Goal: Task Accomplishment & Management: Complete application form

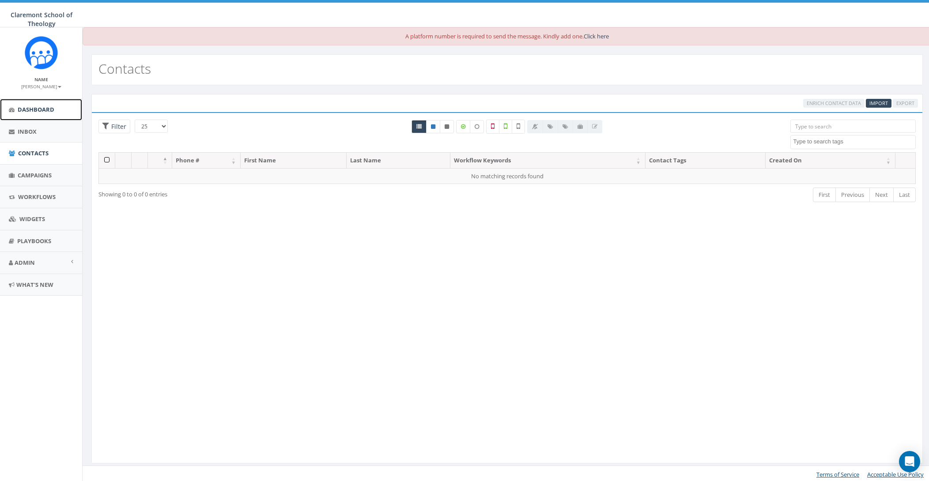
click at [55, 105] on link "Dashboard" at bounding box center [41, 110] width 82 height 22
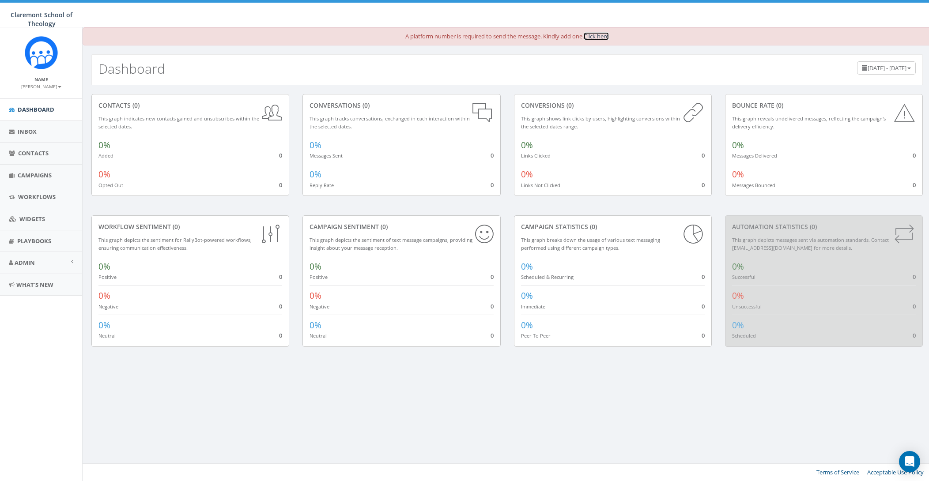
click at [603, 36] on link "Click here" at bounding box center [596, 36] width 25 height 8
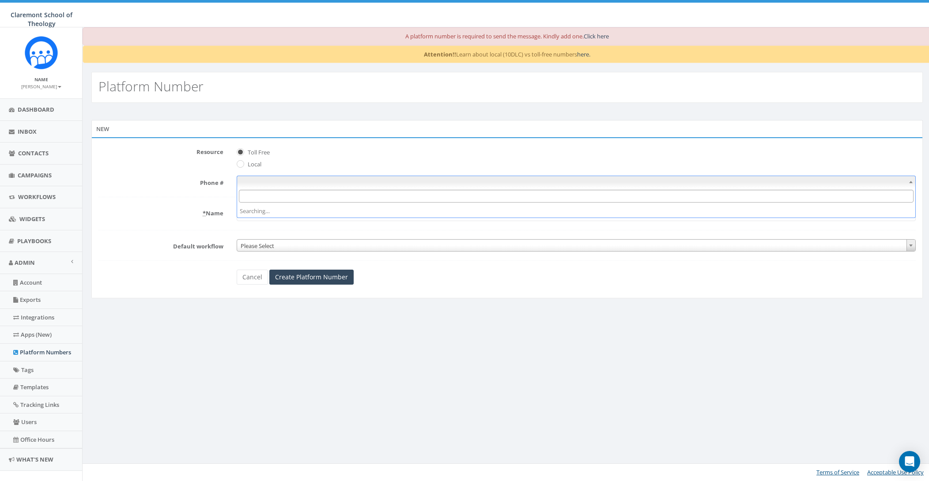
click at [424, 181] on span at bounding box center [576, 182] width 679 height 12
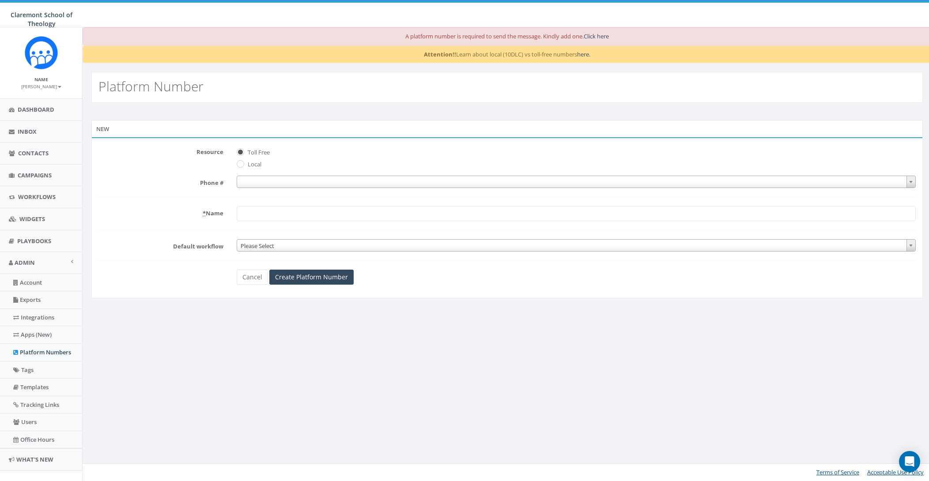
click at [395, 157] on span "Local" at bounding box center [576, 163] width 679 height 12
click at [443, 181] on span at bounding box center [576, 182] width 679 height 12
click at [361, 152] on span "Toll Free" at bounding box center [576, 151] width 679 height 12
click at [330, 203] on form "Resource Toll Free Local Phone # * Name Default workflow Please Select Please S…" at bounding box center [506, 215] width 817 height 140
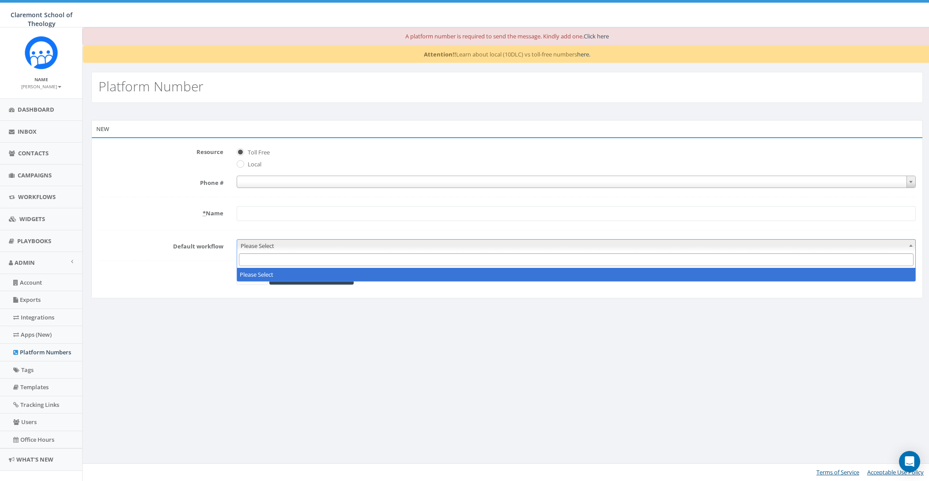
click at [332, 246] on span "Please Select" at bounding box center [576, 246] width 678 height 12
click at [160, 226] on form "Resource Toll Free Local Phone # * Name Default workflow Please Select Please S…" at bounding box center [506, 215] width 817 height 140
click at [361, 247] on span "Please Select" at bounding box center [576, 246] width 678 height 12
click at [420, 207] on input "* Name" at bounding box center [576, 213] width 679 height 15
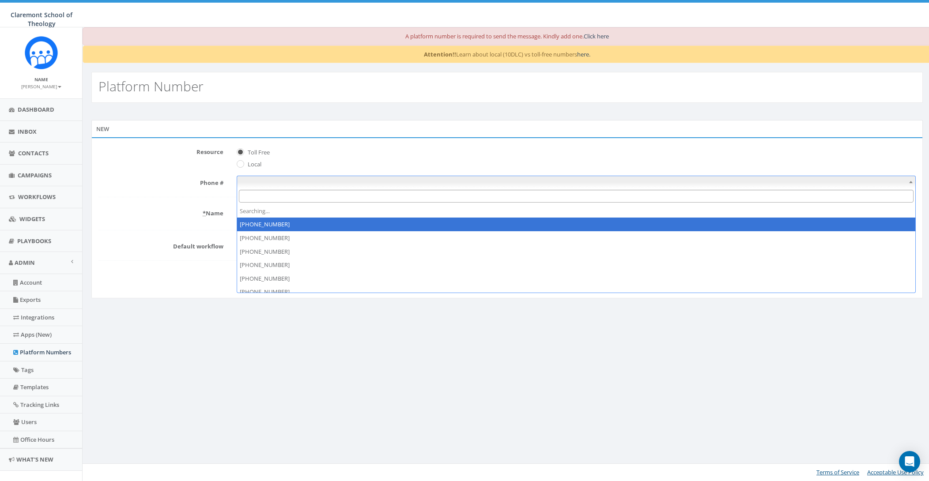
click at [416, 186] on span at bounding box center [576, 182] width 679 height 12
click at [156, 170] on form "Resource Toll Free Local Phone # * Name Default workflow Please Select Please S…" at bounding box center [506, 215] width 817 height 140
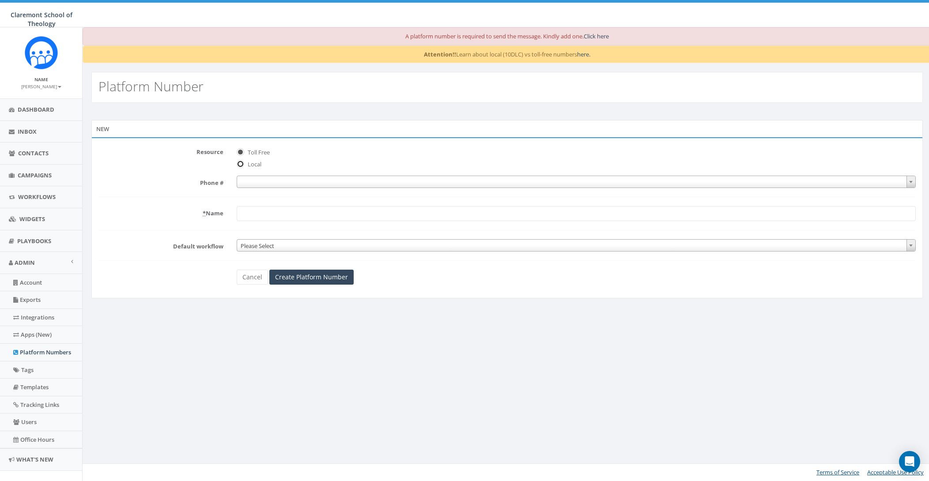
click at [241, 165] on input "Local" at bounding box center [240, 165] width 6 height 6
radio input "true"
click at [316, 184] on span at bounding box center [576, 182] width 679 height 12
click at [158, 183] on label "Phone #" at bounding box center [161, 181] width 138 height 11
click at [237, 176] on select "Phone #" at bounding box center [237, 176] width 0 height 0
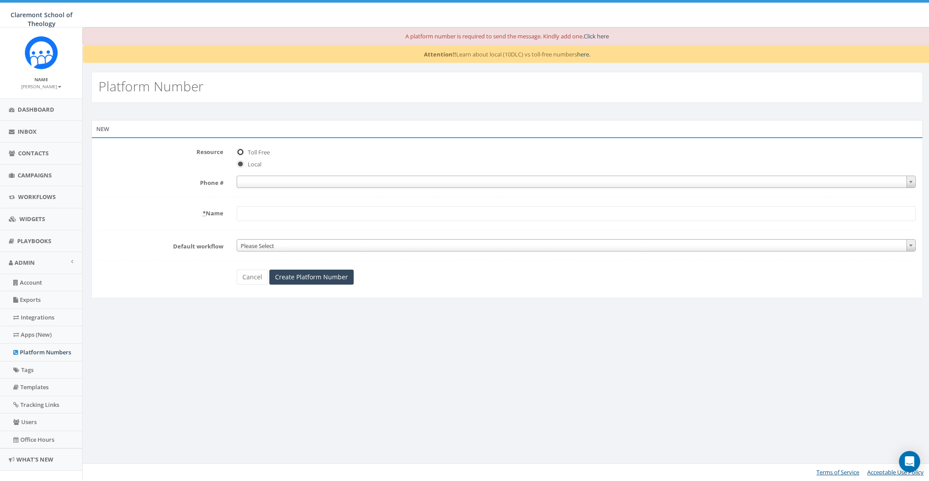
click at [240, 154] on input "Toll Free" at bounding box center [240, 153] width 6 height 6
radio input "true"
click at [240, 165] on input "Local" at bounding box center [240, 165] width 6 height 6
radio input "true"
click at [291, 182] on span at bounding box center [576, 182] width 679 height 12
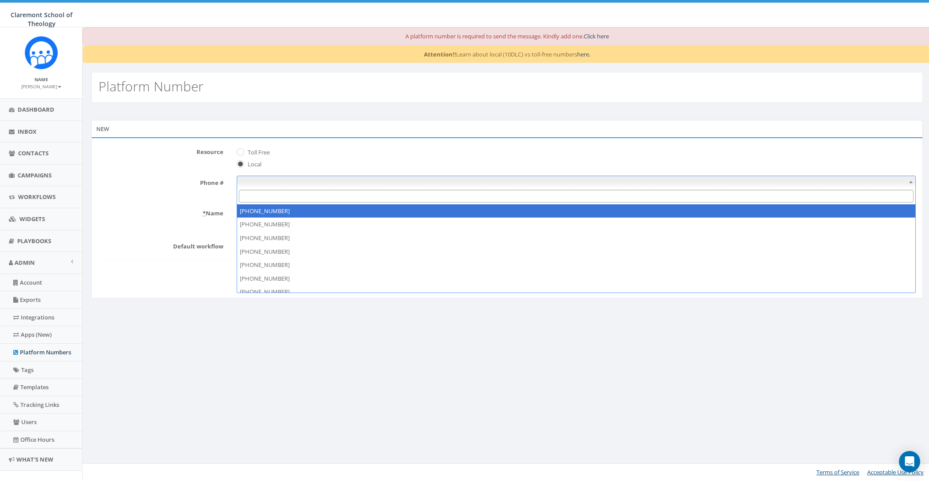
click at [170, 191] on form "Resource Toll Free Local Phone # * Name Default workflow Please Select Please S…" at bounding box center [506, 215] width 817 height 140
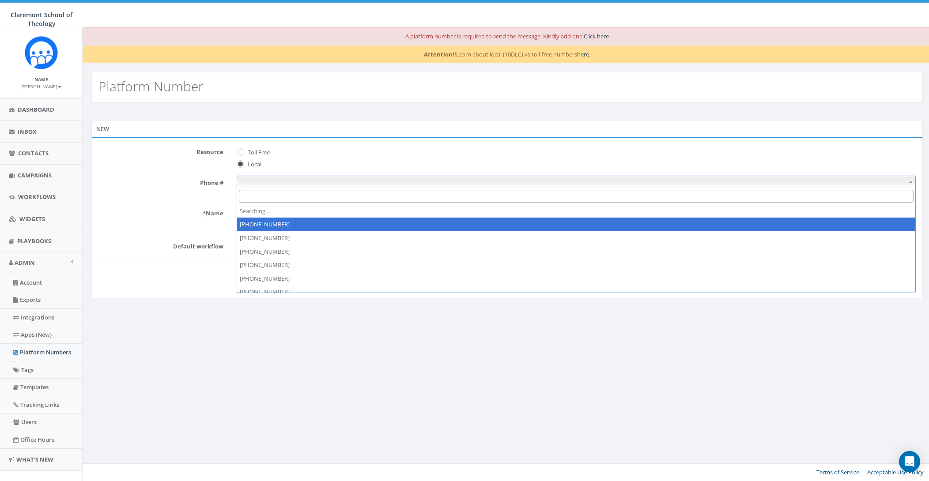
click at [311, 181] on span at bounding box center [576, 182] width 679 height 12
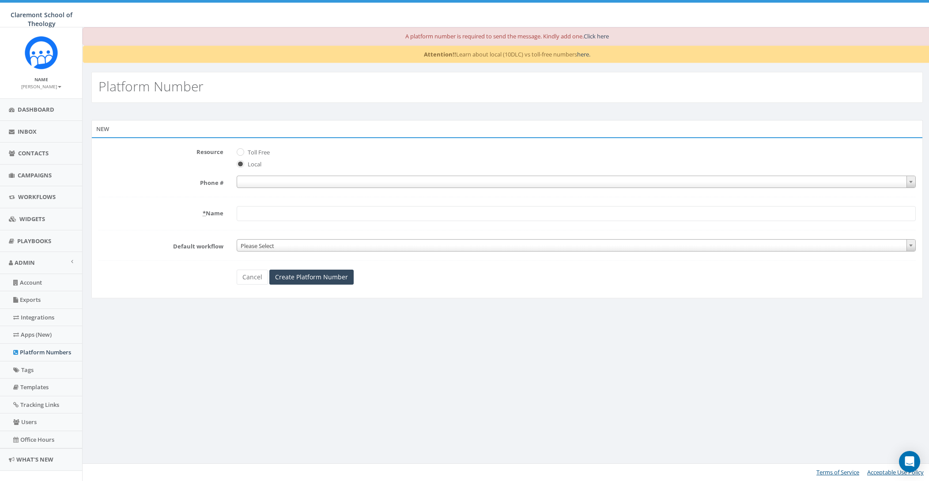
click at [346, 151] on span "Toll Free" at bounding box center [576, 151] width 679 height 12
click at [386, 201] on form "Resource Toll Free Local Phone # * Name Default workflow Please Select Please S…" at bounding box center [506, 215] width 817 height 140
click at [346, 183] on span at bounding box center [576, 182] width 679 height 12
click at [179, 178] on label "Phone #" at bounding box center [161, 181] width 138 height 11
click at [237, 176] on select "Phone #" at bounding box center [237, 176] width 0 height 0
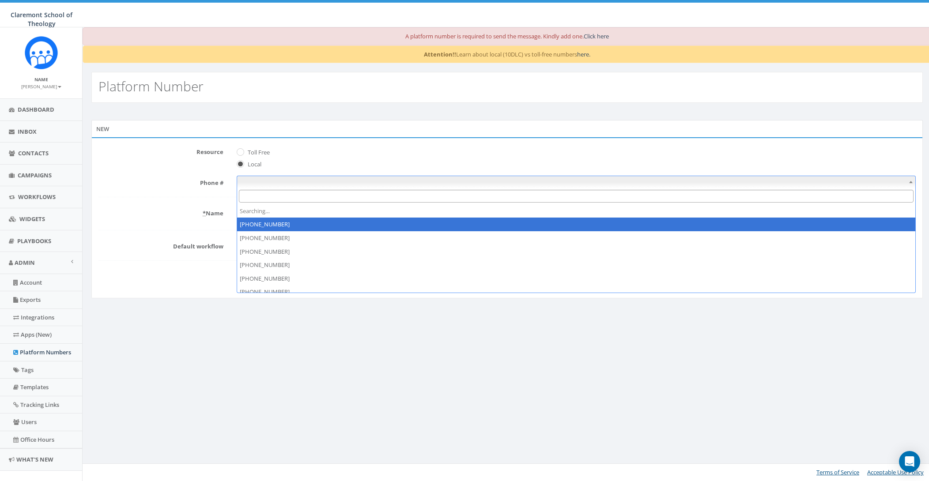
click at [379, 183] on span at bounding box center [576, 182] width 679 height 12
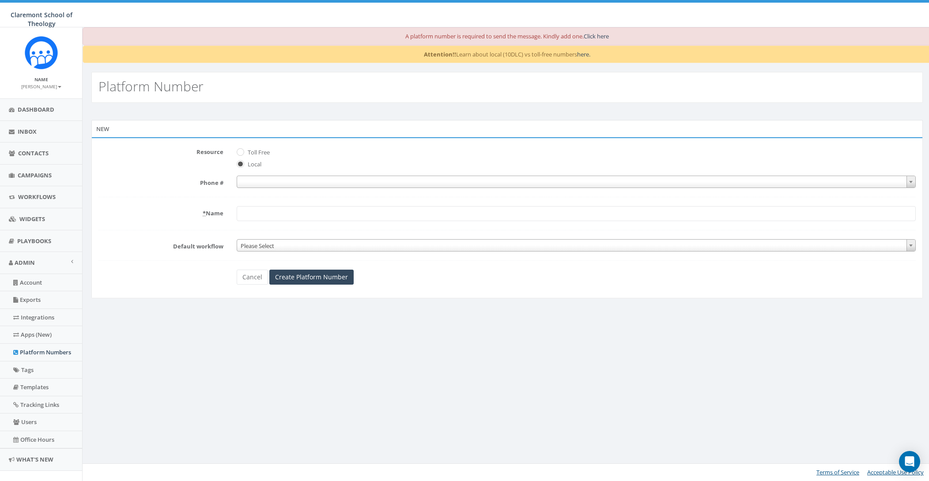
click at [386, 161] on span "Local" at bounding box center [576, 163] width 679 height 12
click at [305, 181] on span at bounding box center [576, 182] width 679 height 12
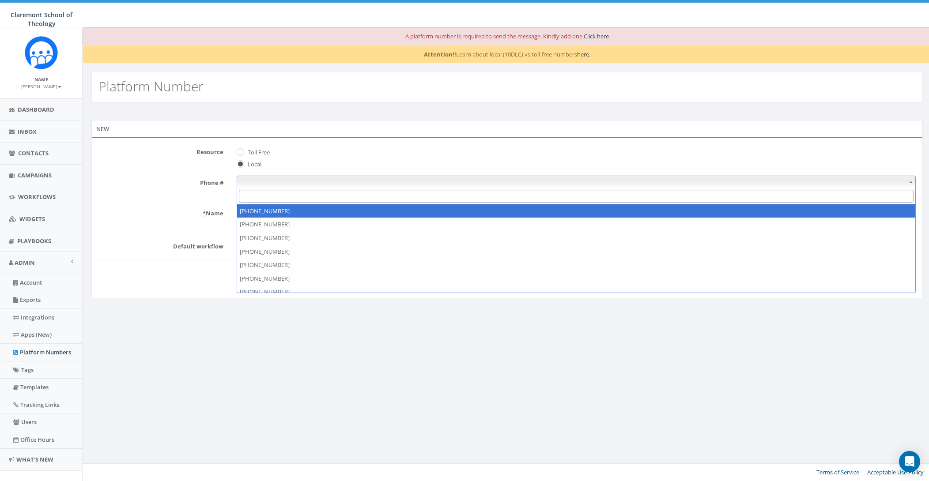
click at [245, 151] on label "Toll Free" at bounding box center [257, 152] width 24 height 9
click at [242, 151] on input "Toll Free" at bounding box center [240, 153] width 6 height 6
radio input "true"
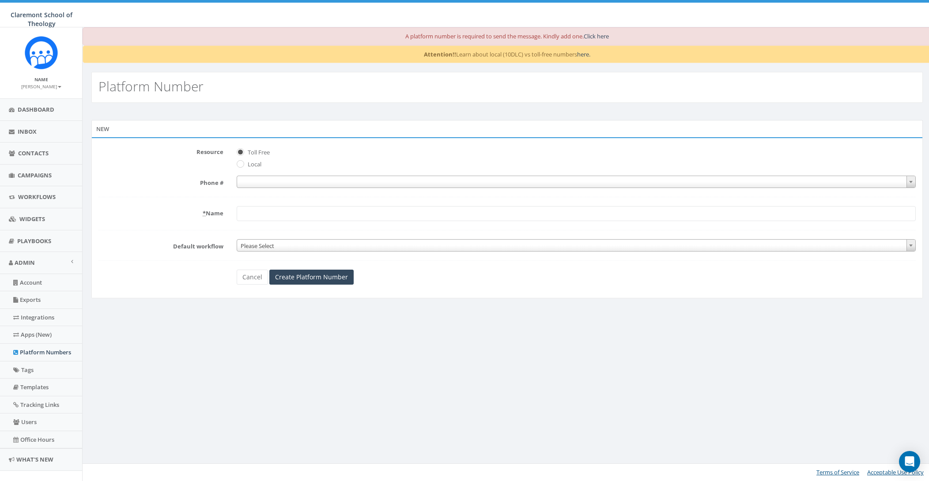
click at [411, 167] on span "Local" at bounding box center [576, 163] width 679 height 12
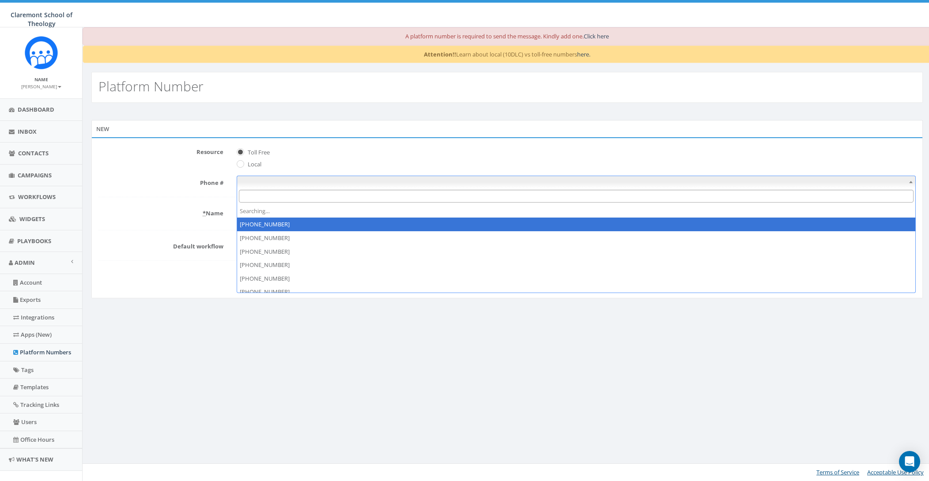
click at [449, 184] on span at bounding box center [576, 182] width 679 height 12
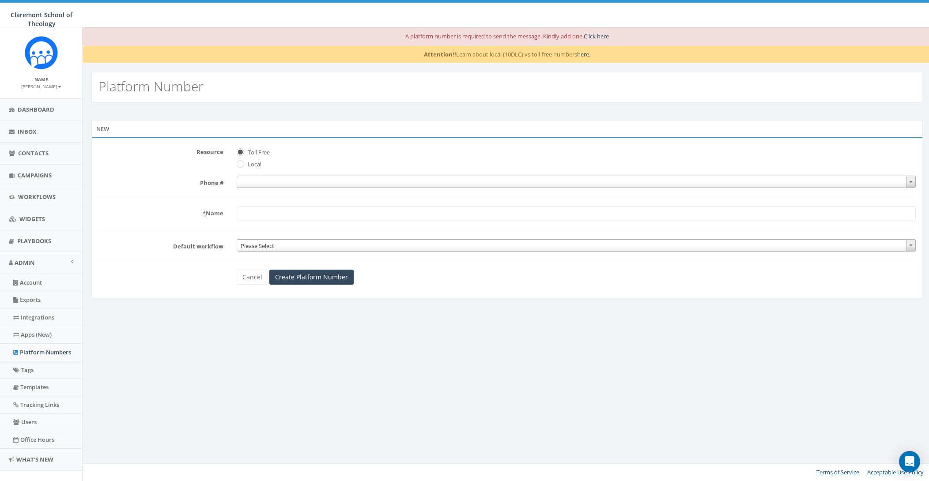
click at [383, 161] on span "Local" at bounding box center [576, 163] width 679 height 12
click at [374, 183] on span at bounding box center [576, 182] width 679 height 12
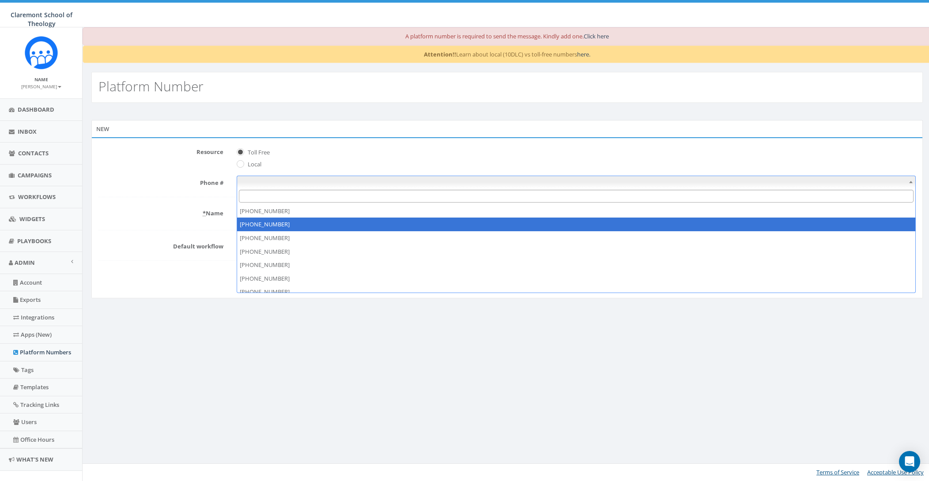
click at [253, 166] on label "Local" at bounding box center [253, 164] width 16 height 9
click at [242, 166] on input "Local" at bounding box center [240, 165] width 6 height 6
radio input "true"
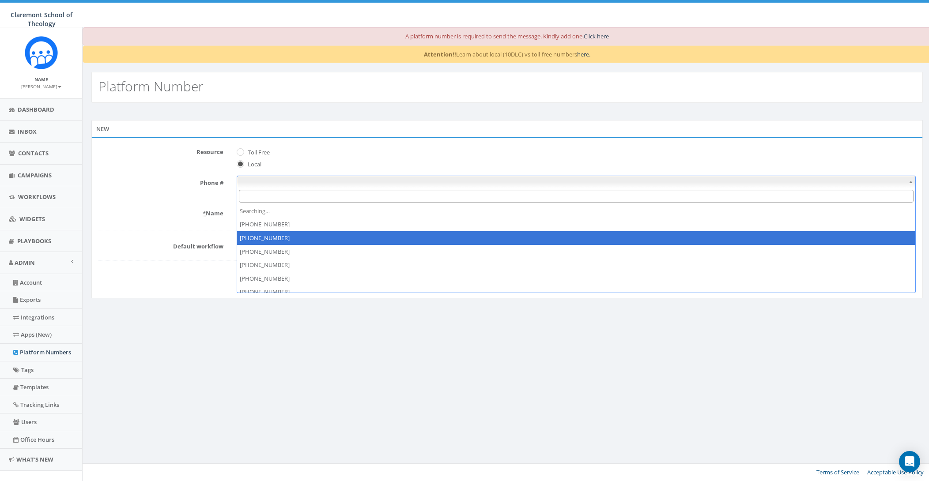
drag, startPoint x: 283, startPoint y: 179, endPoint x: 281, endPoint y: 185, distance: 6.1
click at [284, 179] on span at bounding box center [576, 182] width 679 height 12
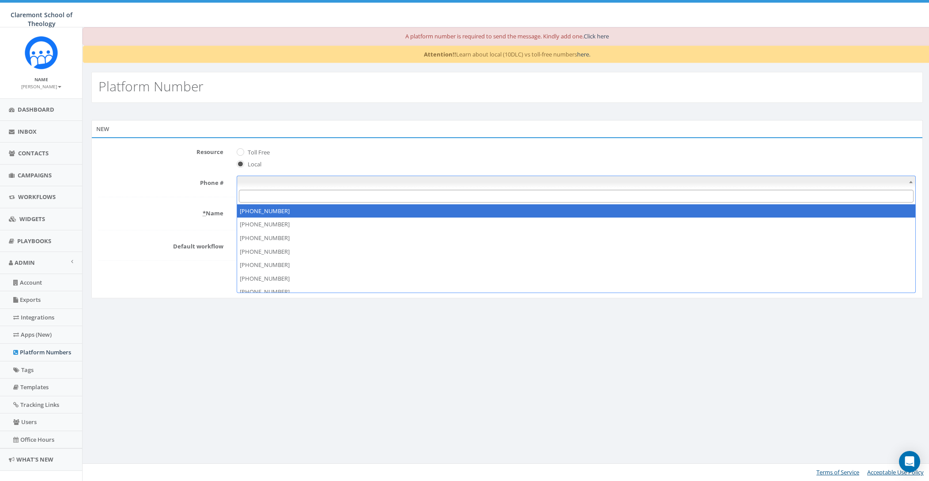
click at [335, 158] on span "Local" at bounding box center [576, 163] width 679 height 12
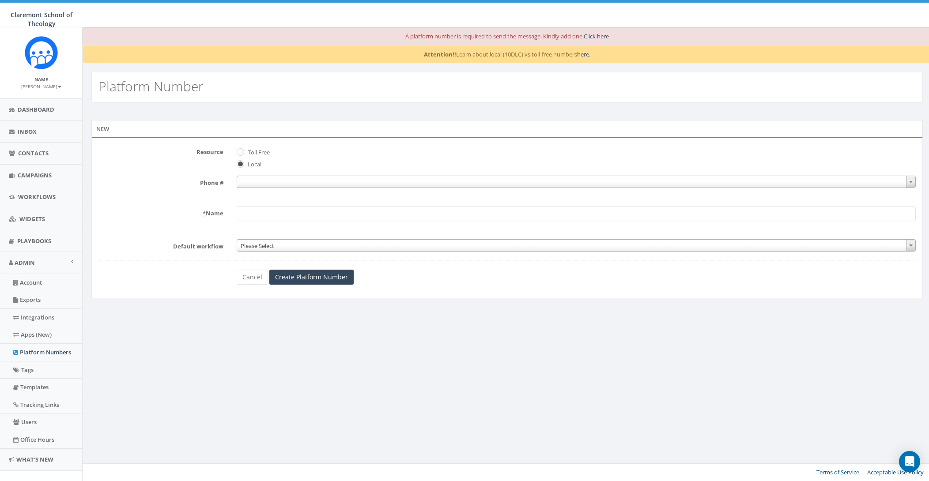
click at [310, 159] on span "Local" at bounding box center [576, 163] width 679 height 12
click at [491, 152] on span "Toll Free" at bounding box center [576, 151] width 679 height 12
click at [344, 186] on span at bounding box center [576, 182] width 679 height 12
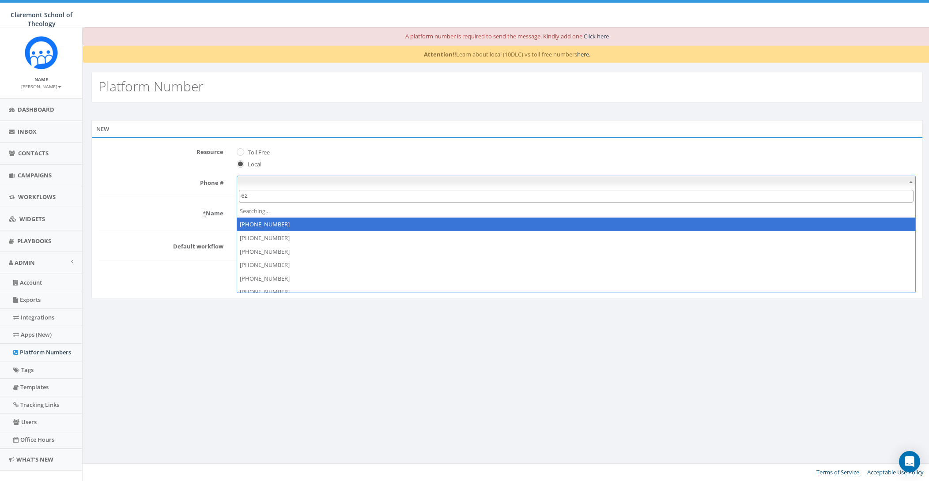
type input "626"
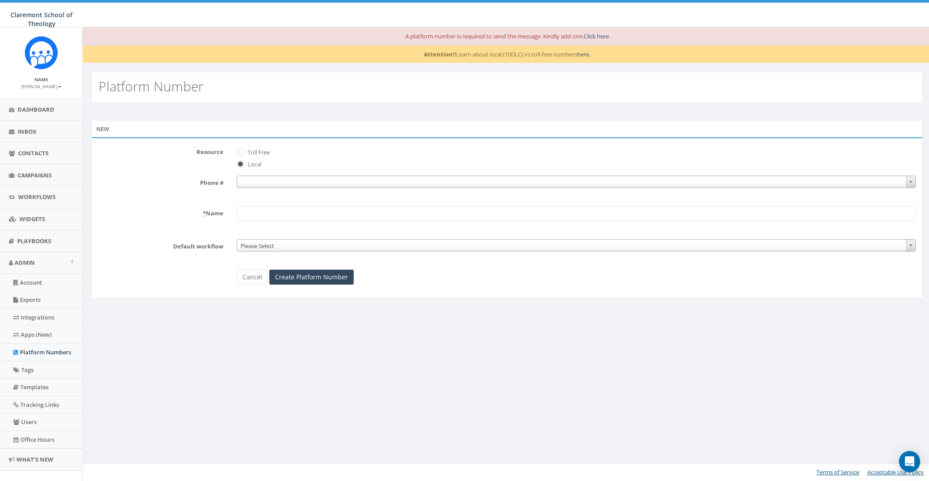
click at [264, 149] on label "Toll Free" at bounding box center [257, 152] width 24 height 9
click at [242, 150] on input "Toll Free" at bounding box center [240, 153] width 6 height 6
radio input "true"
click at [290, 183] on span at bounding box center [576, 182] width 679 height 12
click at [239, 165] on input "Local" at bounding box center [240, 165] width 6 height 6
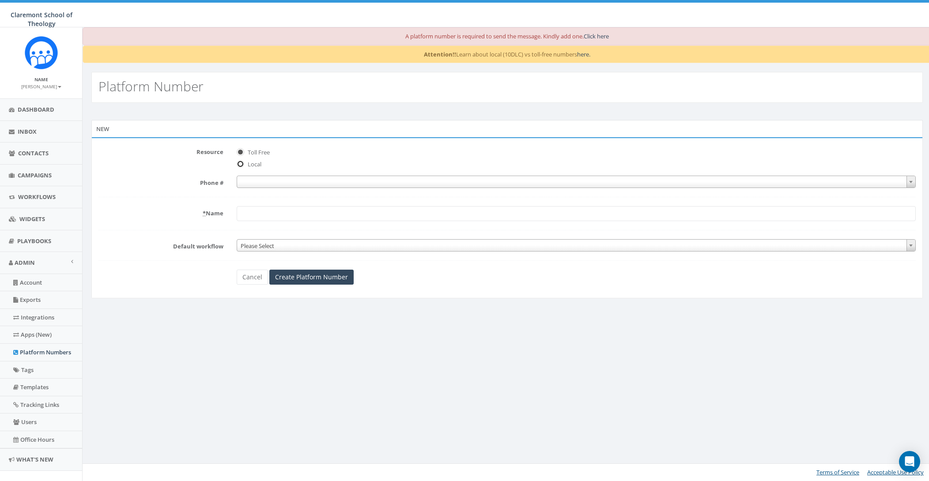
radio input "true"
click at [280, 180] on span at bounding box center [576, 182] width 679 height 12
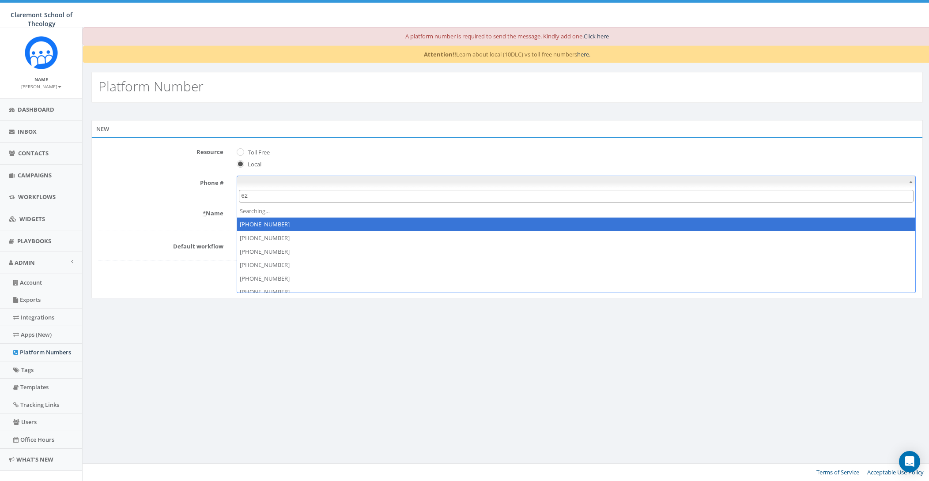
type input "626"
click at [286, 196] on input "626" at bounding box center [576, 196] width 674 height 13
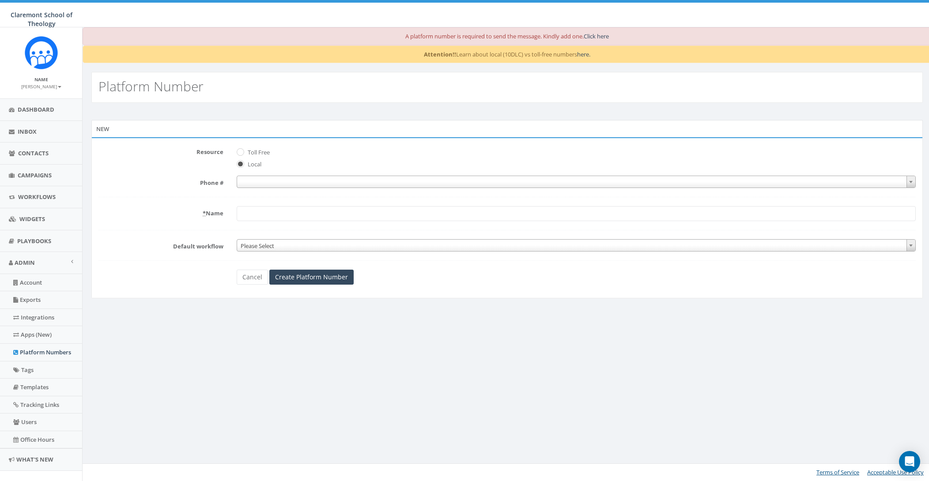
click at [138, 156] on label "Resource" at bounding box center [161, 150] width 138 height 11
click at [237, 153] on input "Toll Free" at bounding box center [240, 153] width 6 height 6
radio input "true"
click at [332, 189] on form "Resource Toll Free Local Phone # * Name Default workflow Please Select Please S…" at bounding box center [506, 215] width 817 height 140
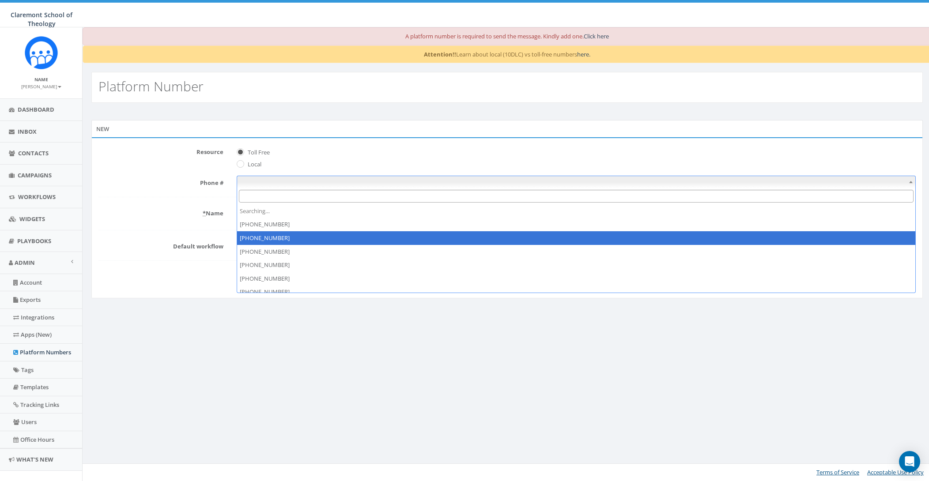
click at [332, 185] on span at bounding box center [576, 182] width 679 height 12
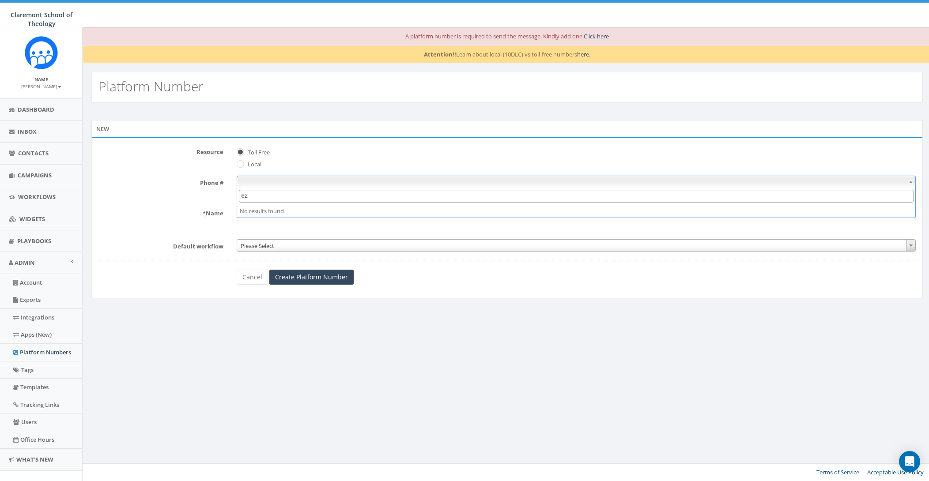
type input "6"
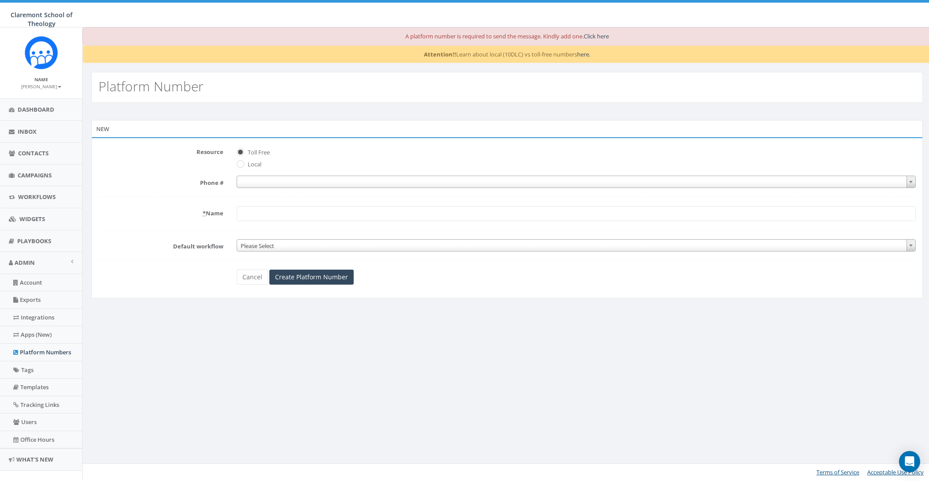
click at [306, 173] on form "Resource Toll Free Local Phone # * Name Default workflow Please Select Please S…" at bounding box center [506, 215] width 817 height 140
click at [254, 166] on label "Local" at bounding box center [253, 164] width 16 height 9
click at [242, 166] on input "Local" at bounding box center [240, 165] width 6 height 6
radio input "true"
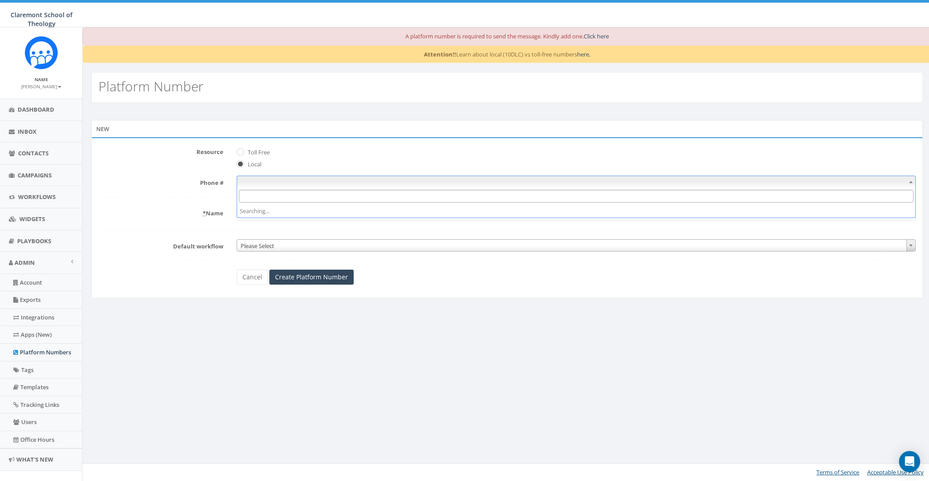
click at [264, 178] on span at bounding box center [576, 182] width 679 height 12
type input "3"
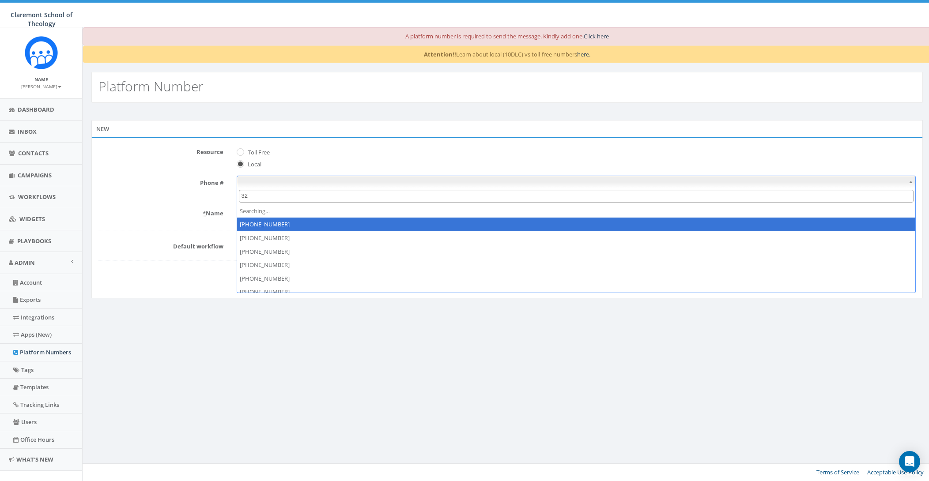
type input "3"
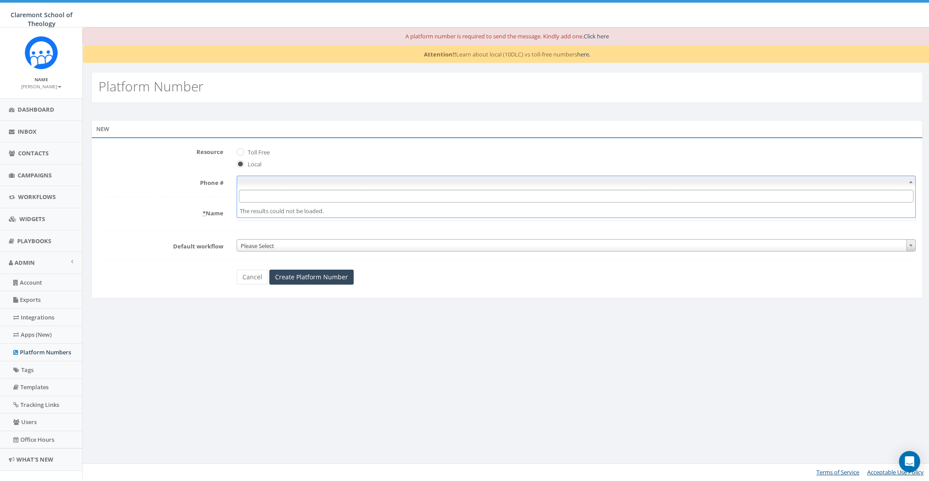
type input "6"
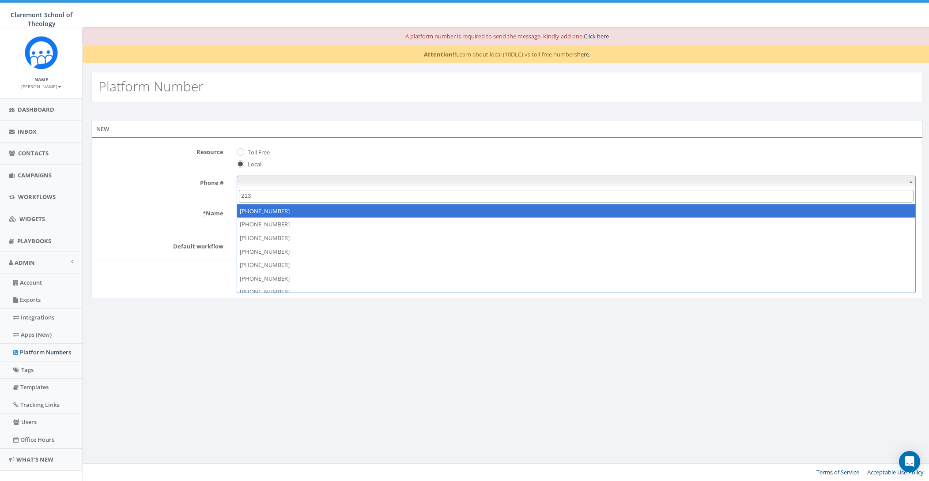
click at [245, 198] on input "213" at bounding box center [576, 196] width 674 height 13
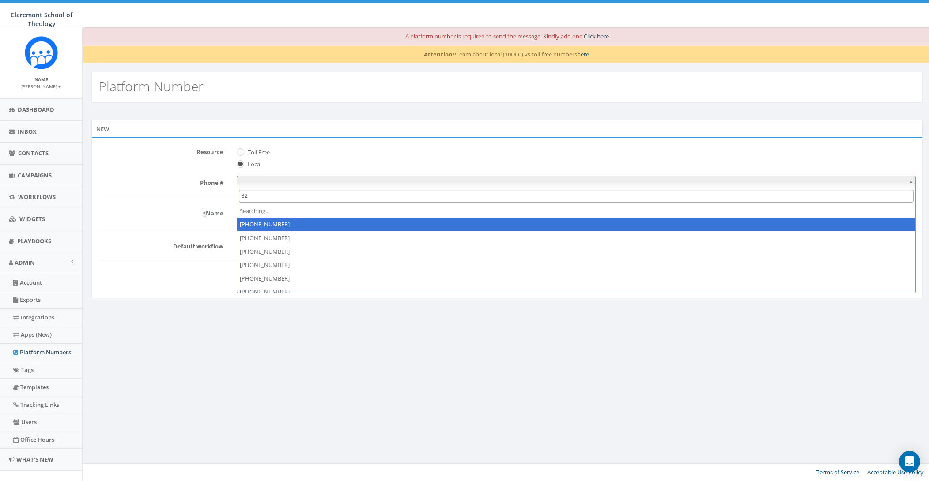
type input "3"
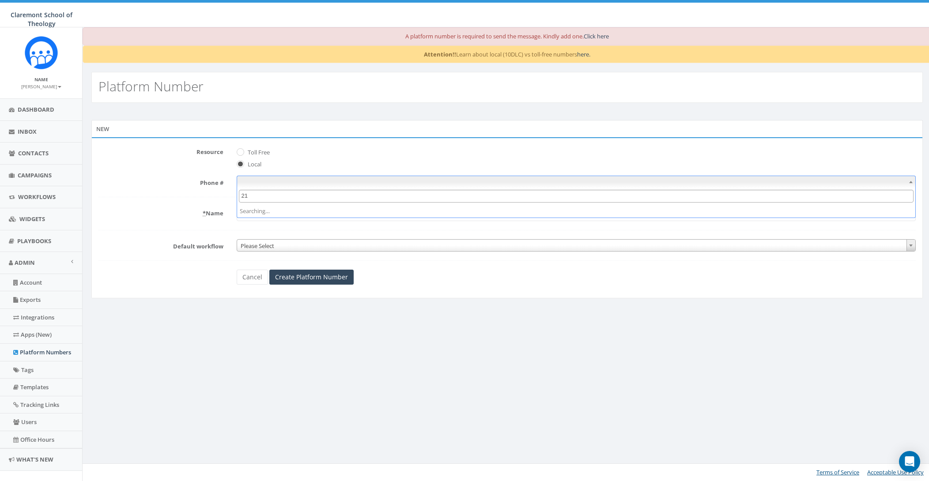
type input "2"
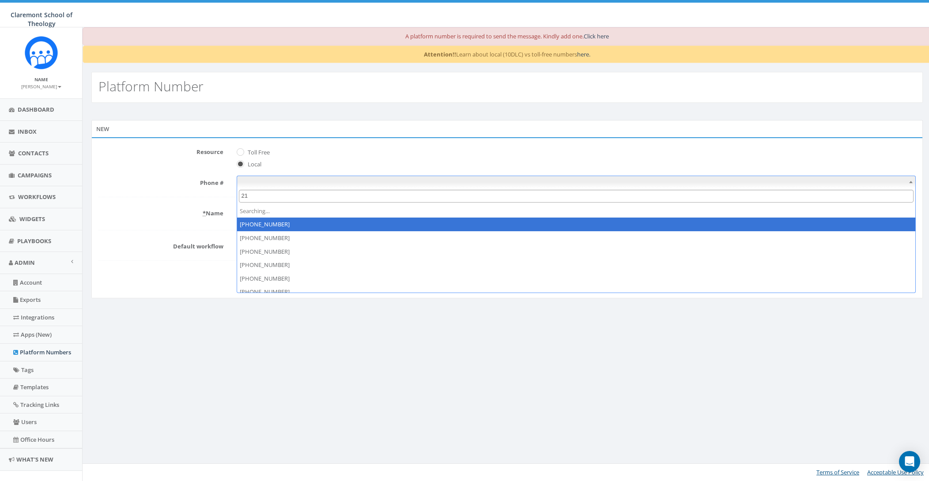
type input "2"
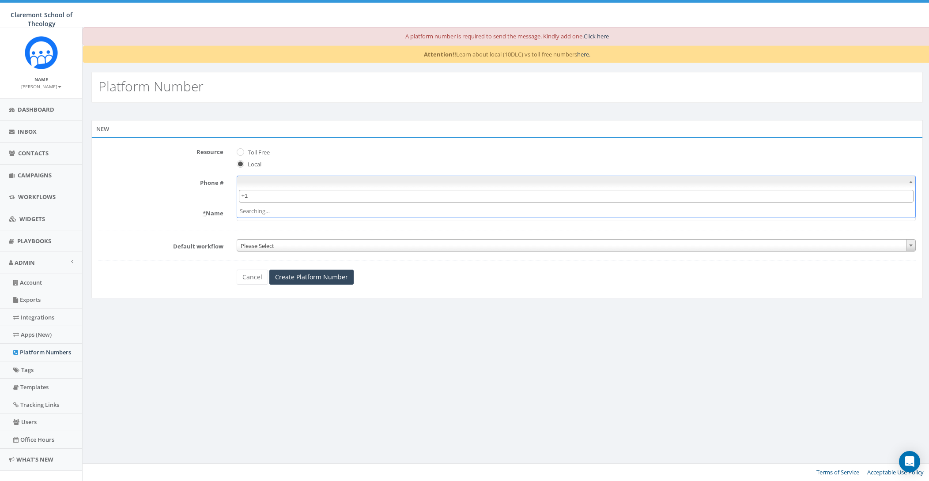
type input "+"
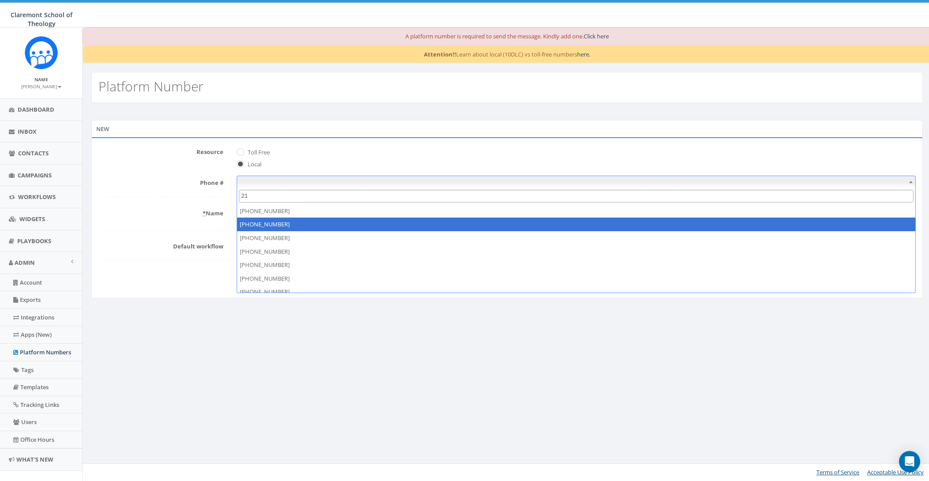
type input "2"
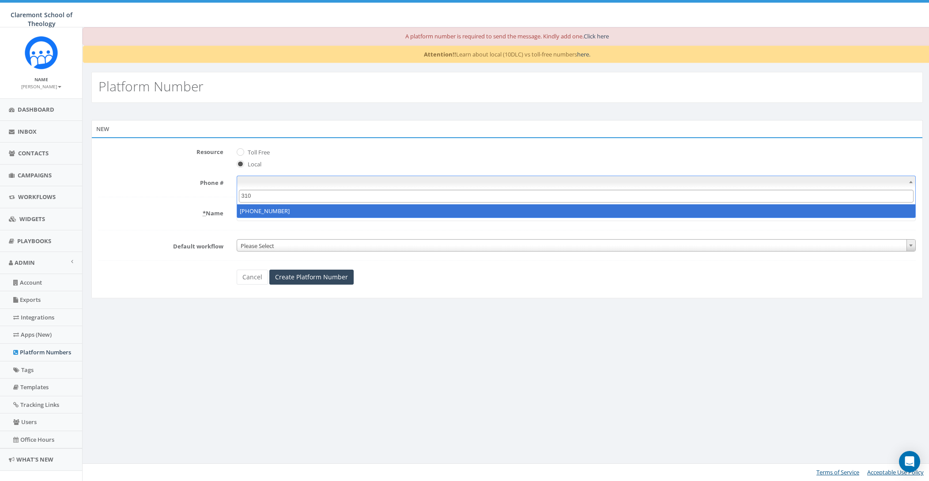
type input "310"
select select "+13109296874"
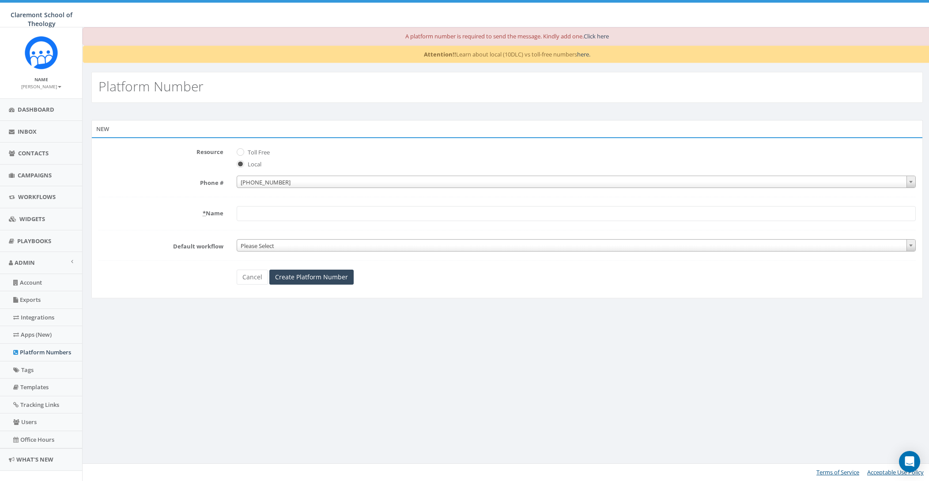
click at [284, 218] on input "* Name" at bounding box center [576, 213] width 679 height 15
click at [203, 214] on abbr "*" at bounding box center [204, 213] width 3 height 8
click at [237, 214] on input "* Name" at bounding box center [576, 213] width 679 height 15
click at [203, 212] on abbr "*" at bounding box center [204, 213] width 3 height 8
click at [237, 212] on input "* Name" at bounding box center [576, 213] width 679 height 15
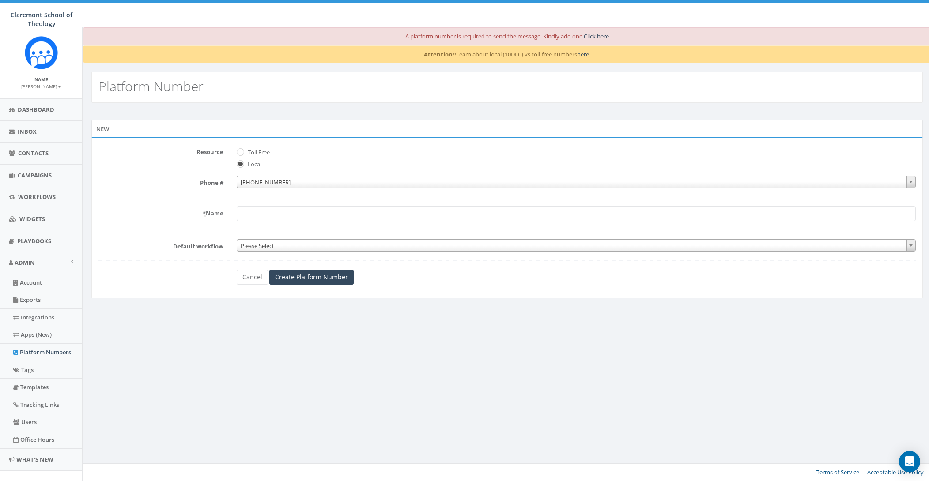
click at [205, 213] on label "* Name" at bounding box center [161, 211] width 138 height 11
click at [237, 213] on input "* Name" at bounding box center [576, 213] width 679 height 15
click at [203, 216] on abbr "*" at bounding box center [204, 213] width 3 height 8
click at [237, 216] on input "* Name" at bounding box center [576, 213] width 679 height 15
click at [320, 181] on span "+1 310-929-6874" at bounding box center [576, 182] width 678 height 12
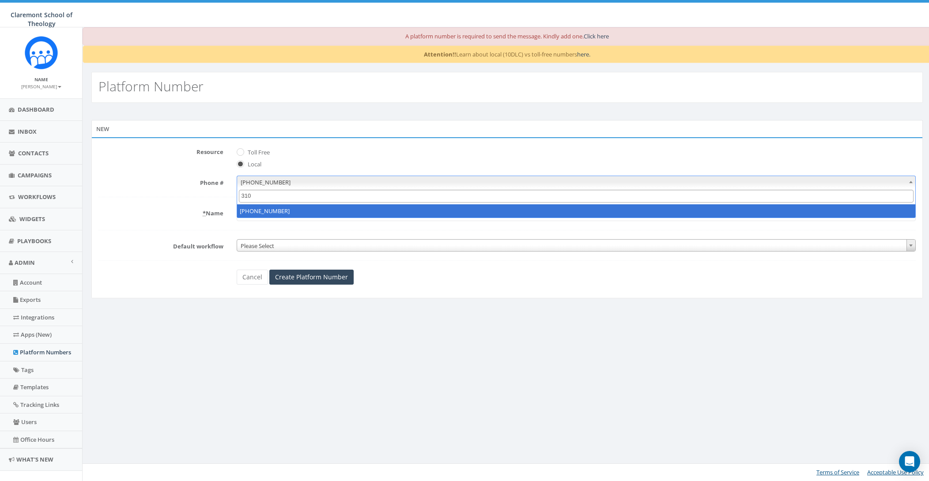
type input "310"
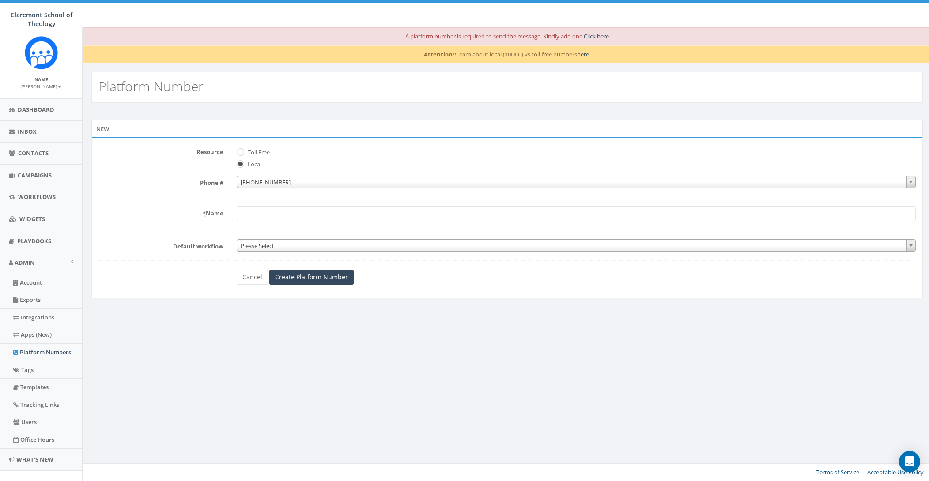
click at [262, 211] on input "* Name" at bounding box center [576, 213] width 679 height 15
click at [203, 212] on abbr "*" at bounding box center [204, 213] width 3 height 8
click at [237, 212] on input "* Name" at bounding box center [576, 213] width 679 height 15
type input "Claremont School of Theology"
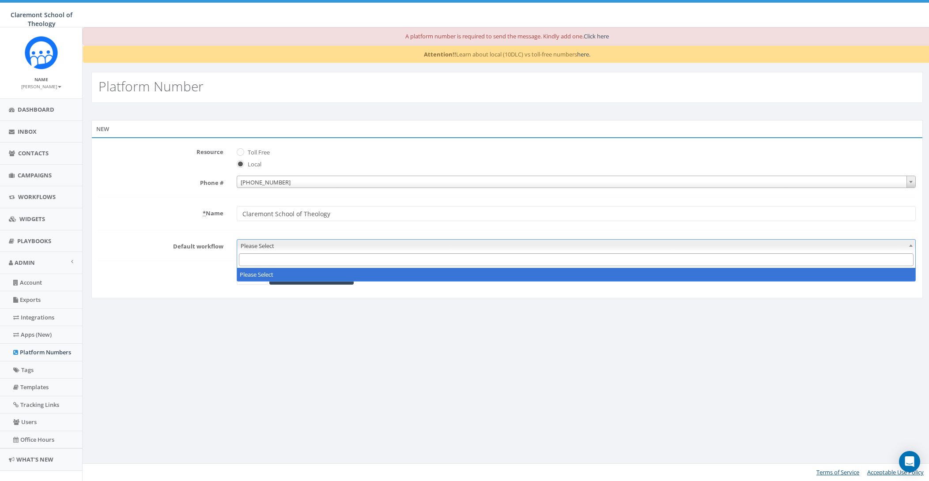
click at [298, 244] on span "Please Select" at bounding box center [576, 246] width 678 height 12
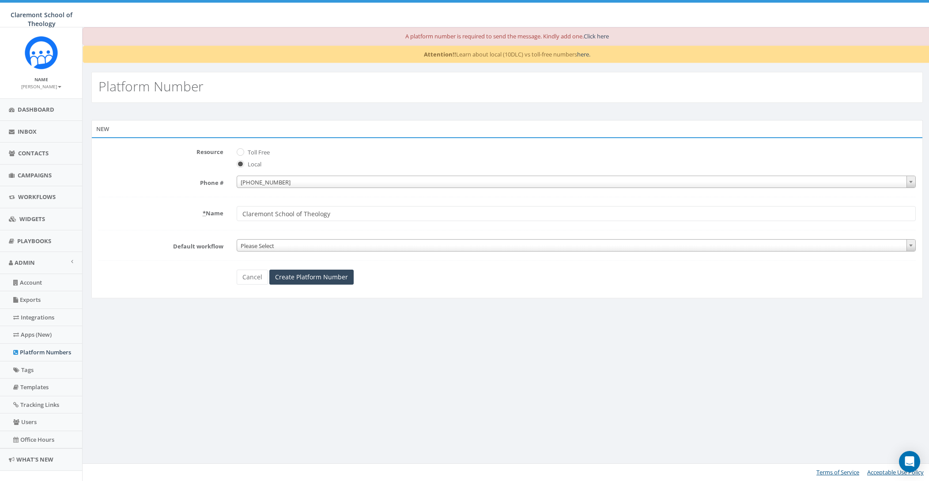
drag, startPoint x: 138, startPoint y: 220, endPoint x: 158, endPoint y: 223, distance: 20.6
click at [138, 220] on div "* Name Claremont School of Theology" at bounding box center [507, 213] width 830 height 15
click at [371, 242] on span "Please Select" at bounding box center [576, 246] width 678 height 12
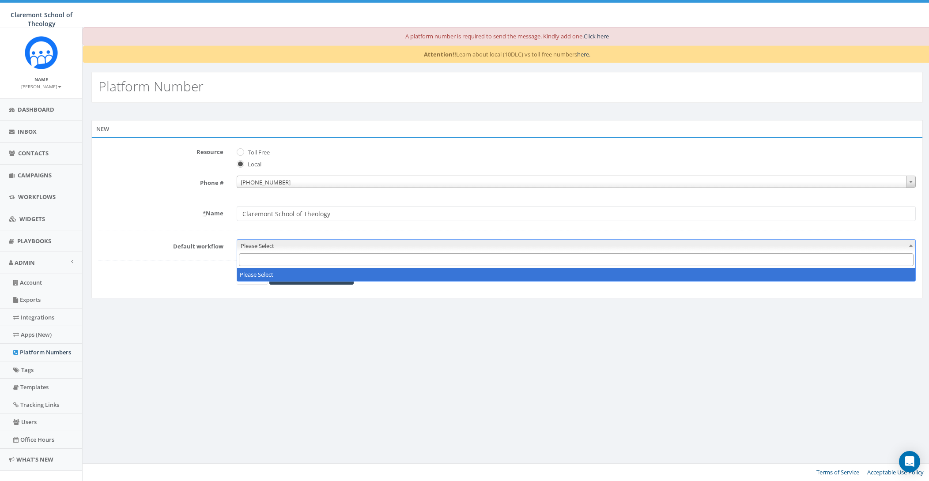
click at [365, 263] on input "Search" at bounding box center [576, 259] width 674 height 13
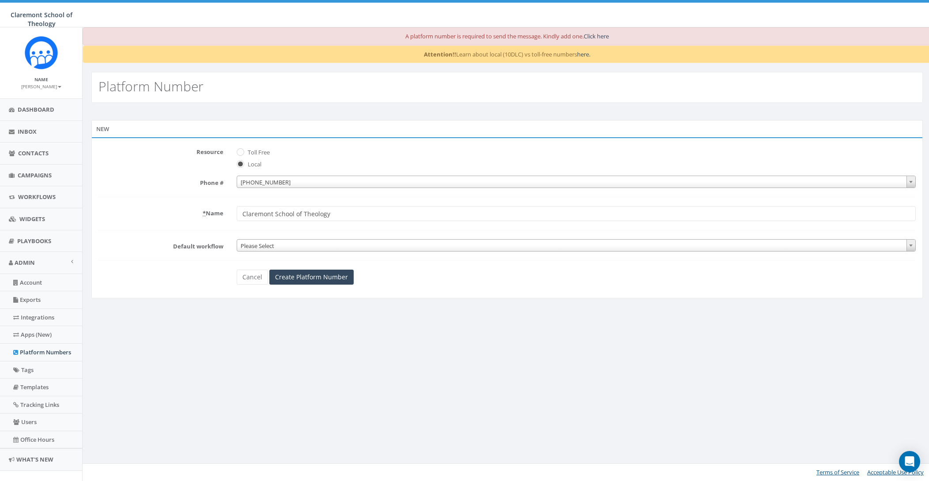
click at [164, 194] on form "Resource Toll Free Local Phone # +1 310-929-6874 +1 310-929-6874 * Name Claremo…" at bounding box center [506, 215] width 817 height 140
click at [326, 278] on input "Create Platform Number" at bounding box center [311, 277] width 84 height 15
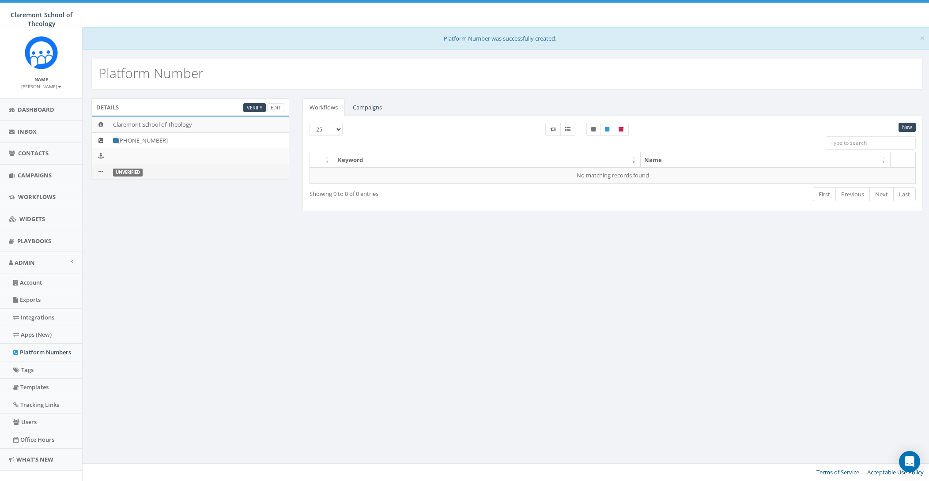
click at [149, 172] on td "Unverified" at bounding box center [198, 171] width 179 height 15
click at [232, 226] on div "Details Verify Edit Claremont School of Theology [PHONE_NUMBER] Unverified Work…" at bounding box center [507, 161] width 849 height 142
click at [250, 108] on link "Verify" at bounding box center [254, 107] width 23 height 9
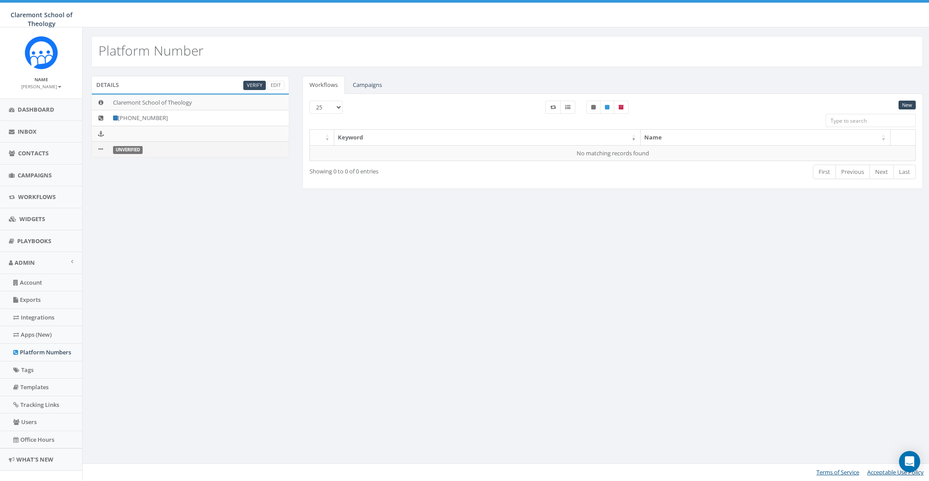
click at [172, 153] on td "Unverified" at bounding box center [198, 149] width 179 height 15
drag, startPoint x: 129, startPoint y: 151, endPoint x: 192, endPoint y: 160, distance: 63.2
click at [129, 151] on label "Unverified" at bounding box center [128, 150] width 30 height 8
click at [251, 142] on td "Unverified" at bounding box center [198, 149] width 179 height 15
click at [44, 110] on span "Dashboard" at bounding box center [36, 109] width 37 height 8
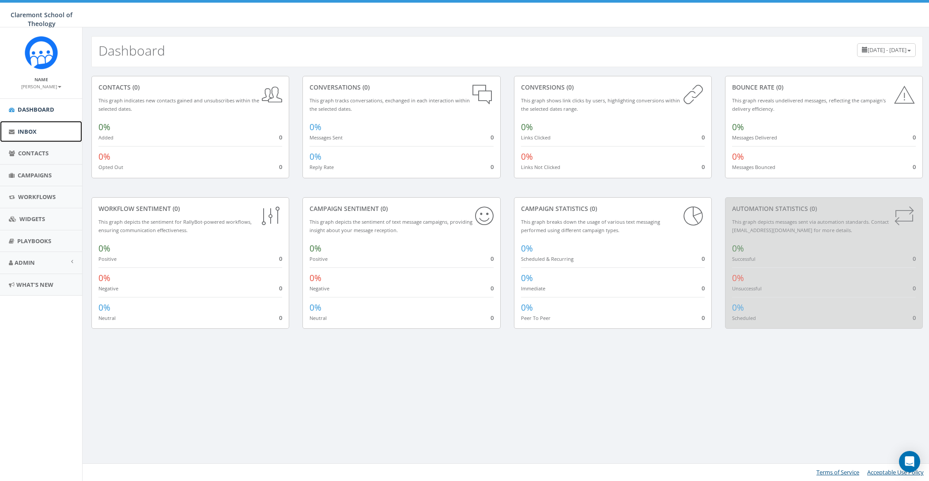
click at [40, 130] on link "Inbox" at bounding box center [41, 132] width 82 height 22
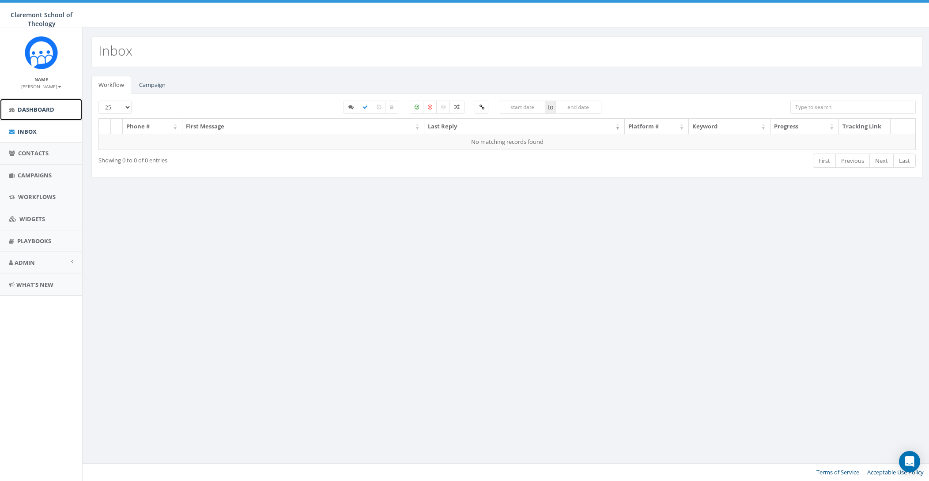
click at [39, 111] on span "Dashboard" at bounding box center [36, 109] width 37 height 8
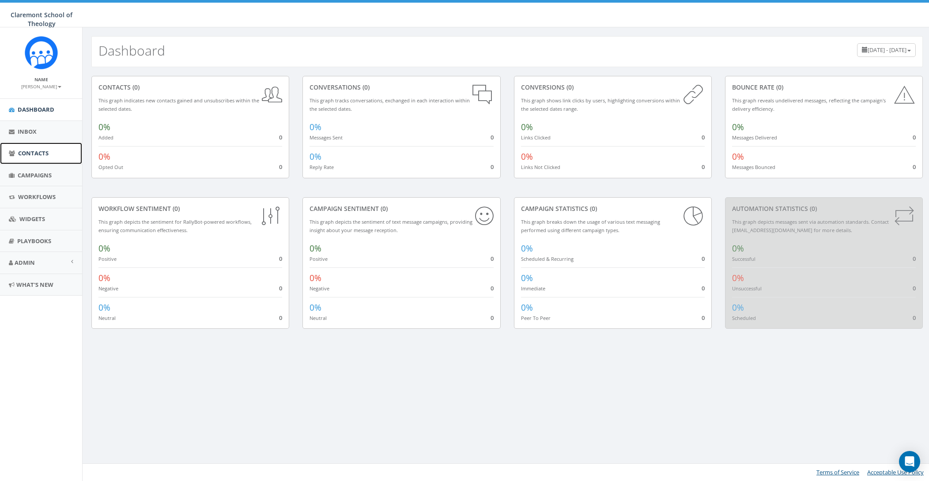
click at [34, 153] on span "Contacts" at bounding box center [33, 153] width 30 height 8
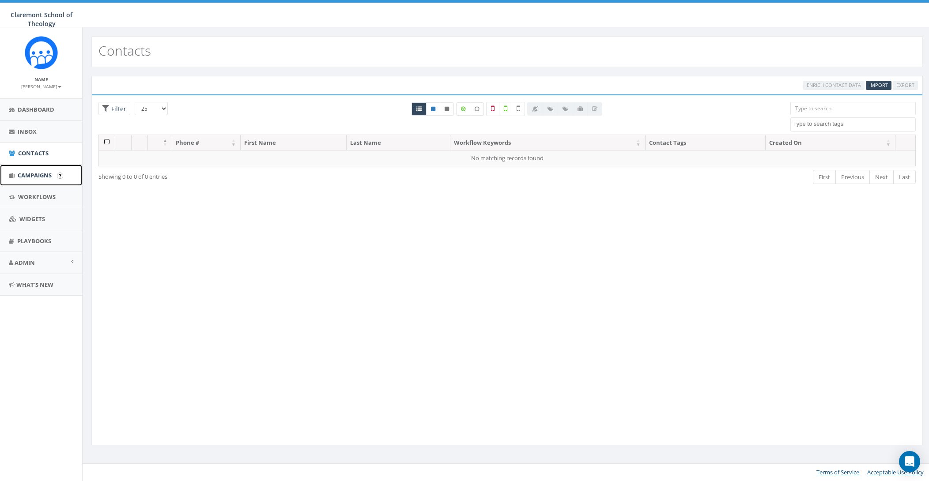
click at [39, 182] on link "Campaigns" at bounding box center [41, 176] width 82 height 22
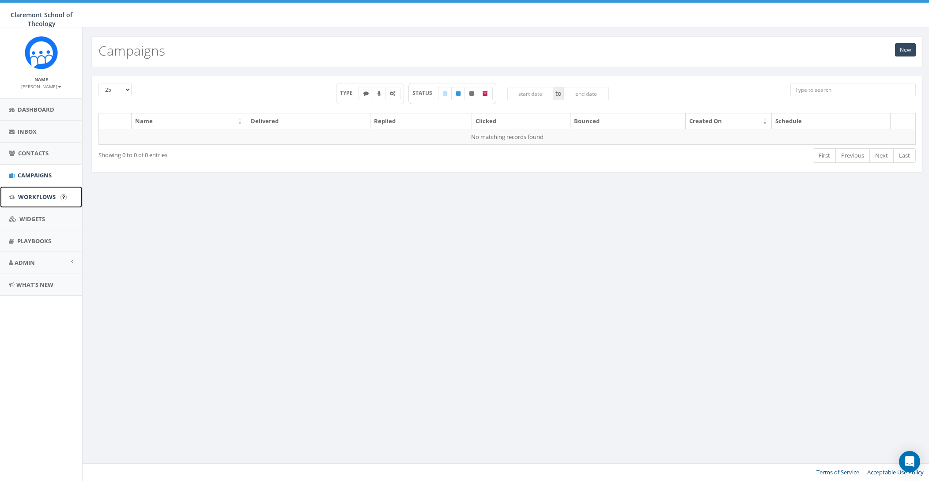
click at [39, 200] on span "Workflows" at bounding box center [37, 197] width 38 height 8
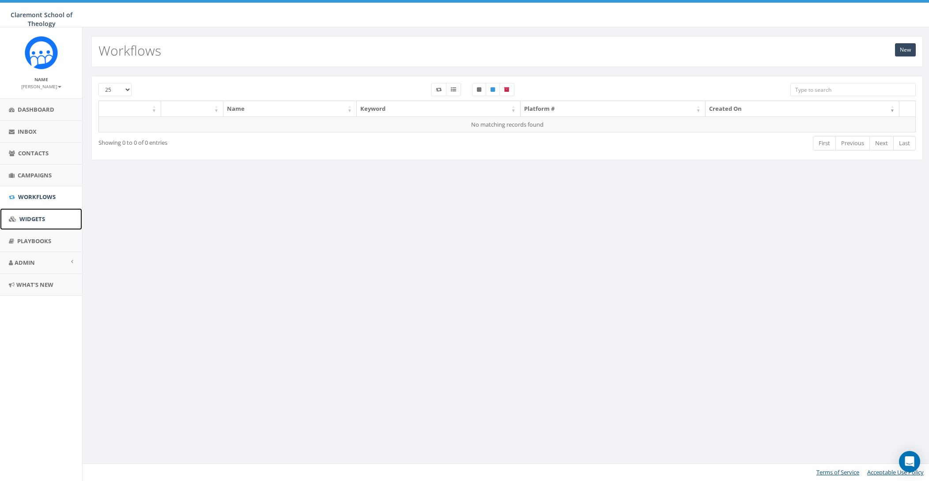
click at [39, 222] on span "Widgets" at bounding box center [32, 219] width 26 height 8
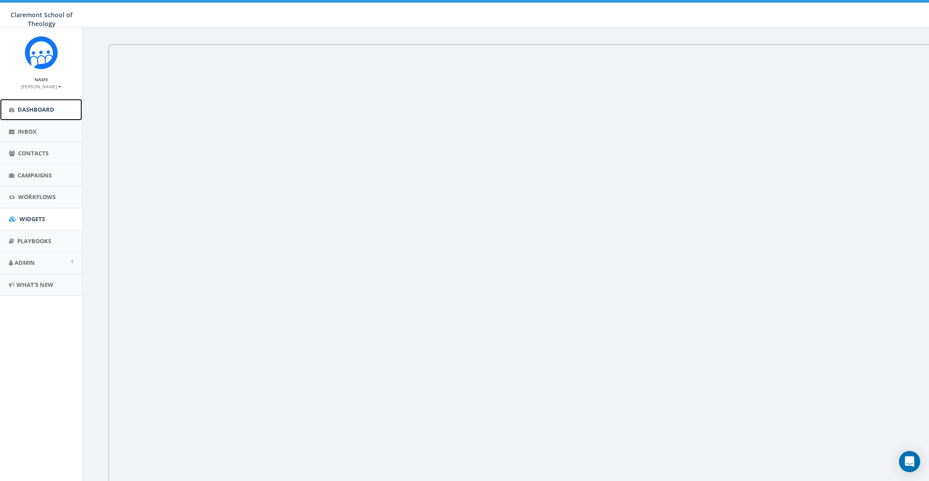
click at [44, 110] on span "Dashboard" at bounding box center [36, 109] width 37 height 8
